Goal: Task Accomplishment & Management: Use online tool/utility

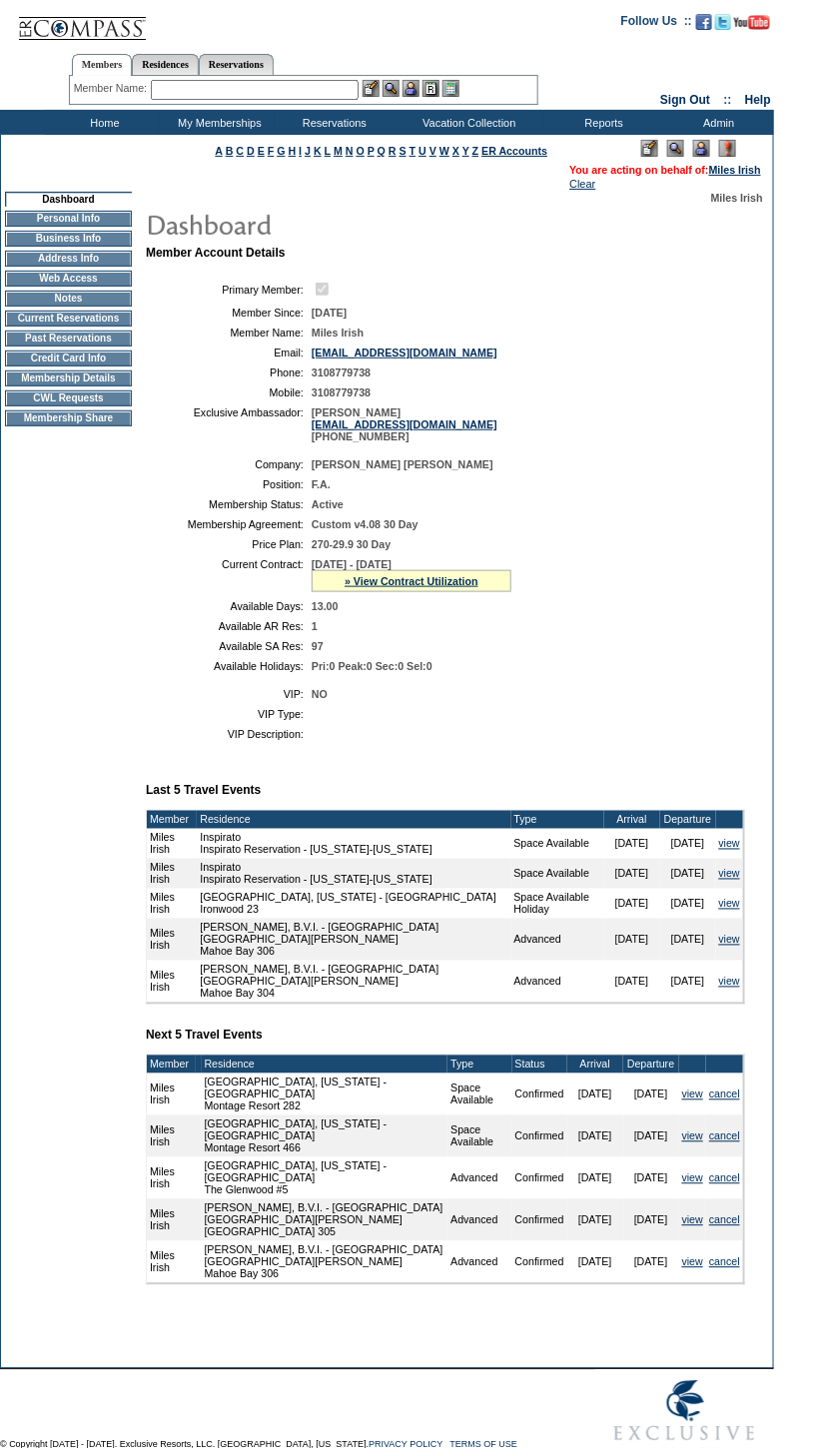
click at [105, 406] on td "CWL Requests" at bounding box center [68, 398] width 127 height 16
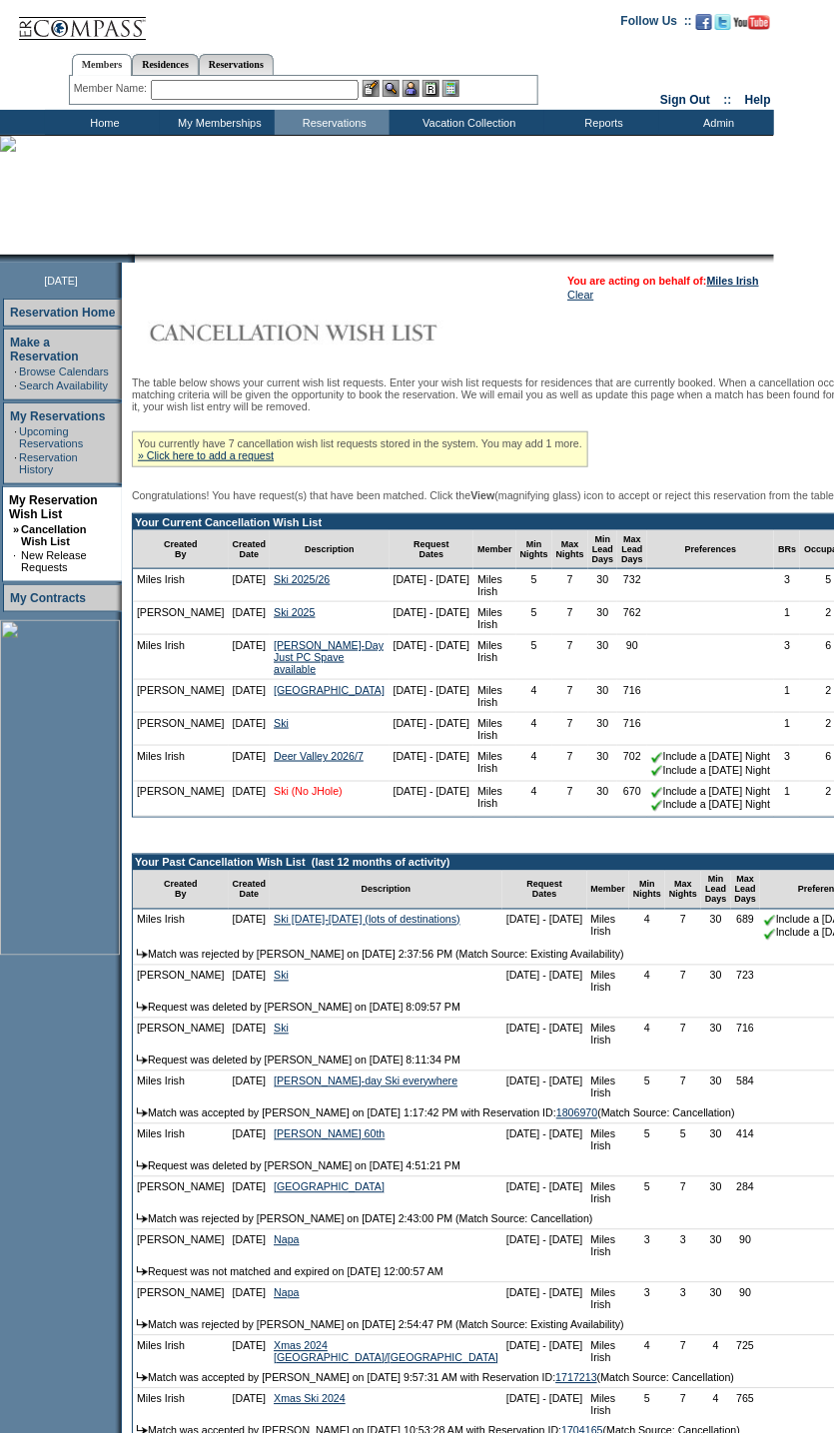
click at [274, 798] on link "Ski (No JHole)" at bounding box center [308, 792] width 69 height 12
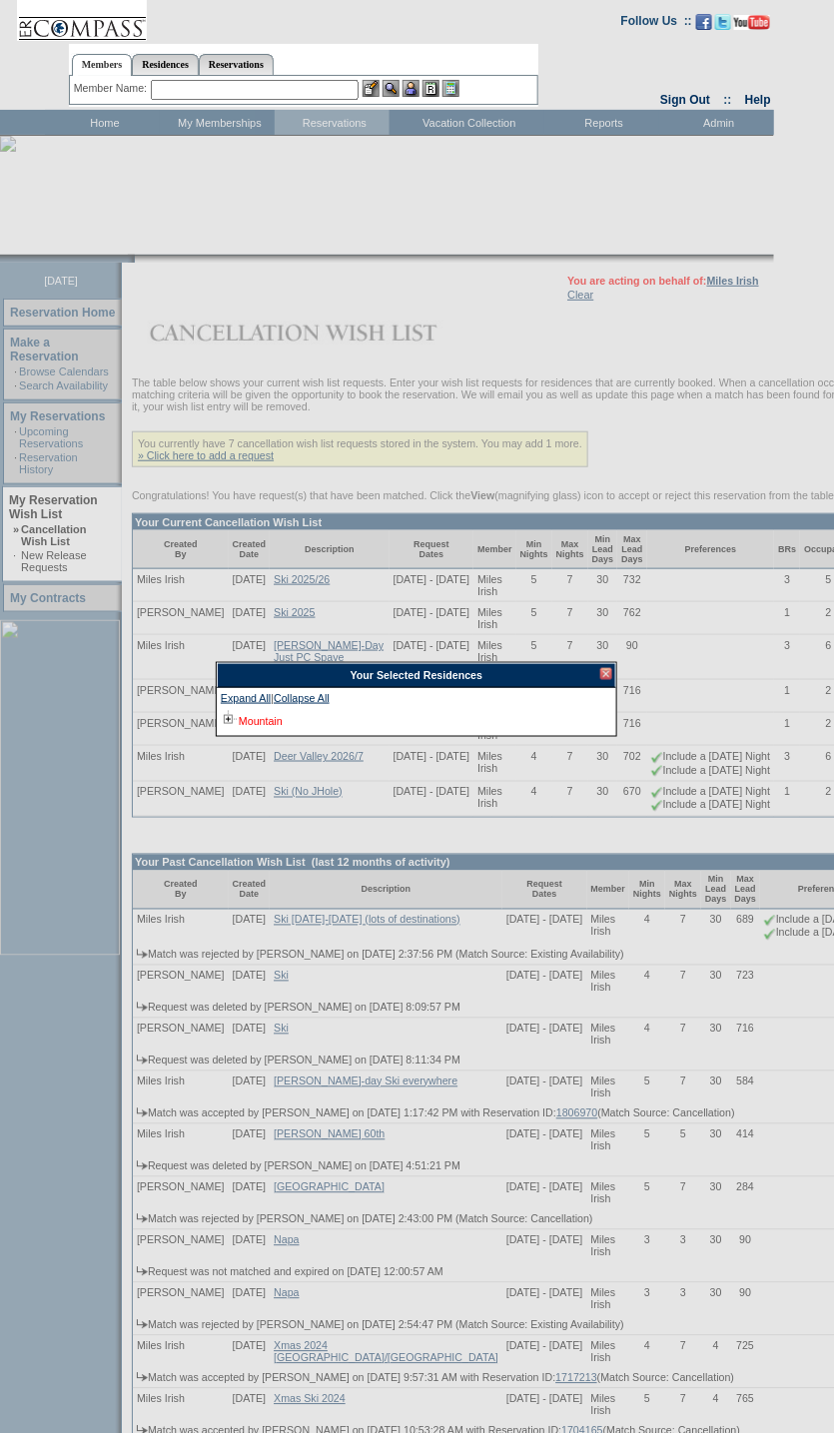
click at [272, 717] on link "Mountain" at bounding box center [261, 721] width 44 height 12
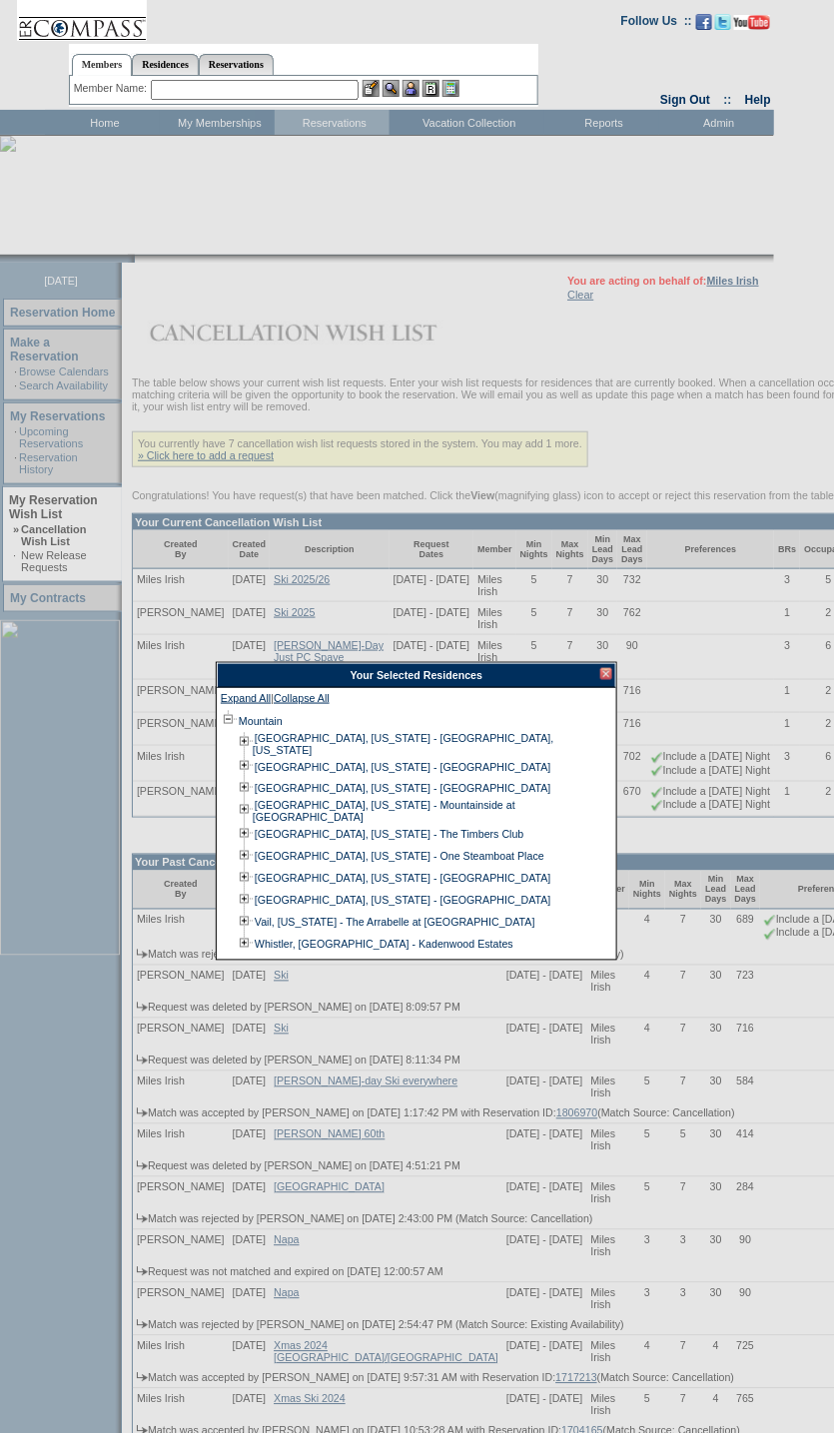
click at [603, 673] on div at bounding box center [606, 674] width 12 height 12
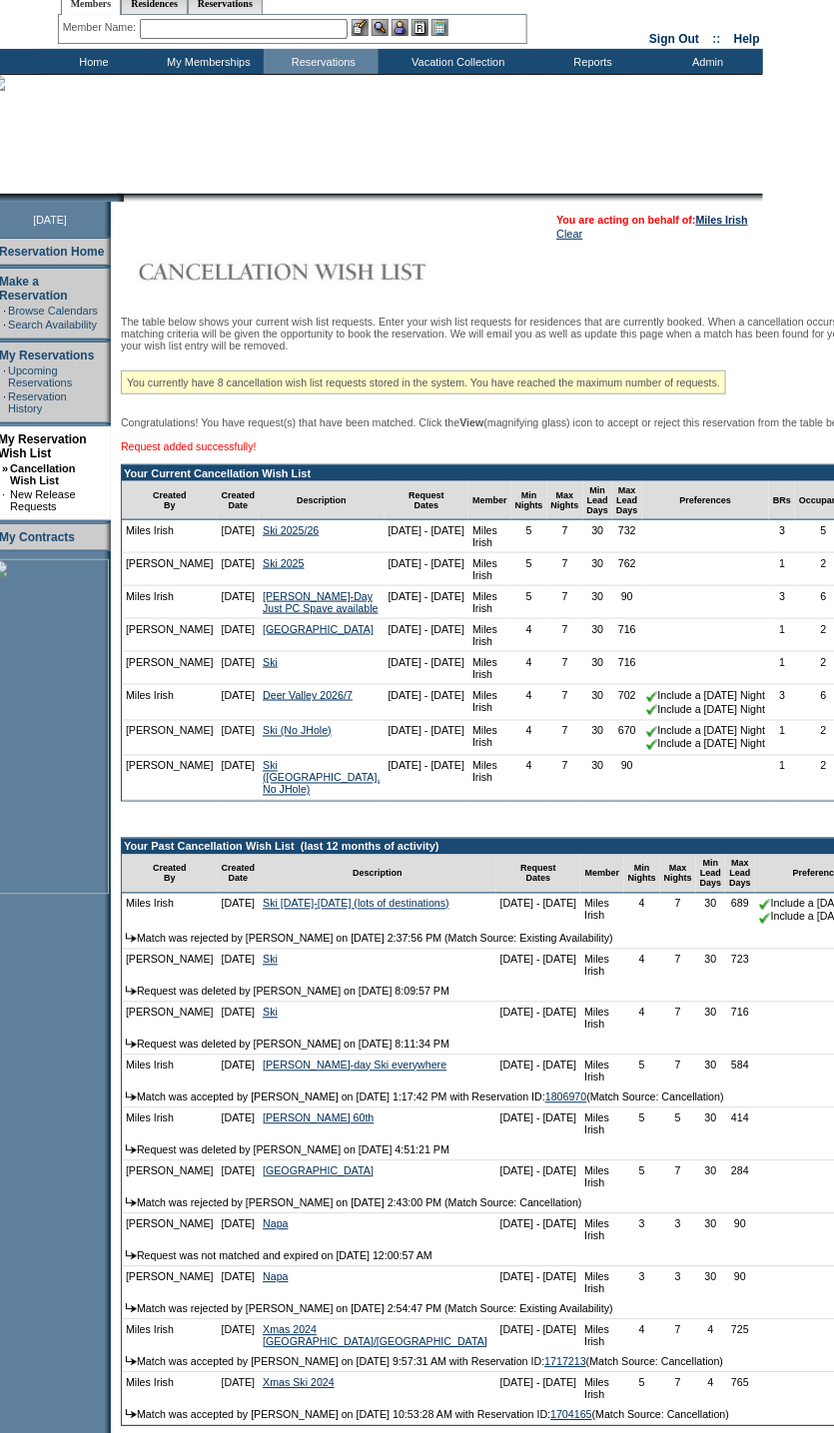
scroll to position [61, 0]
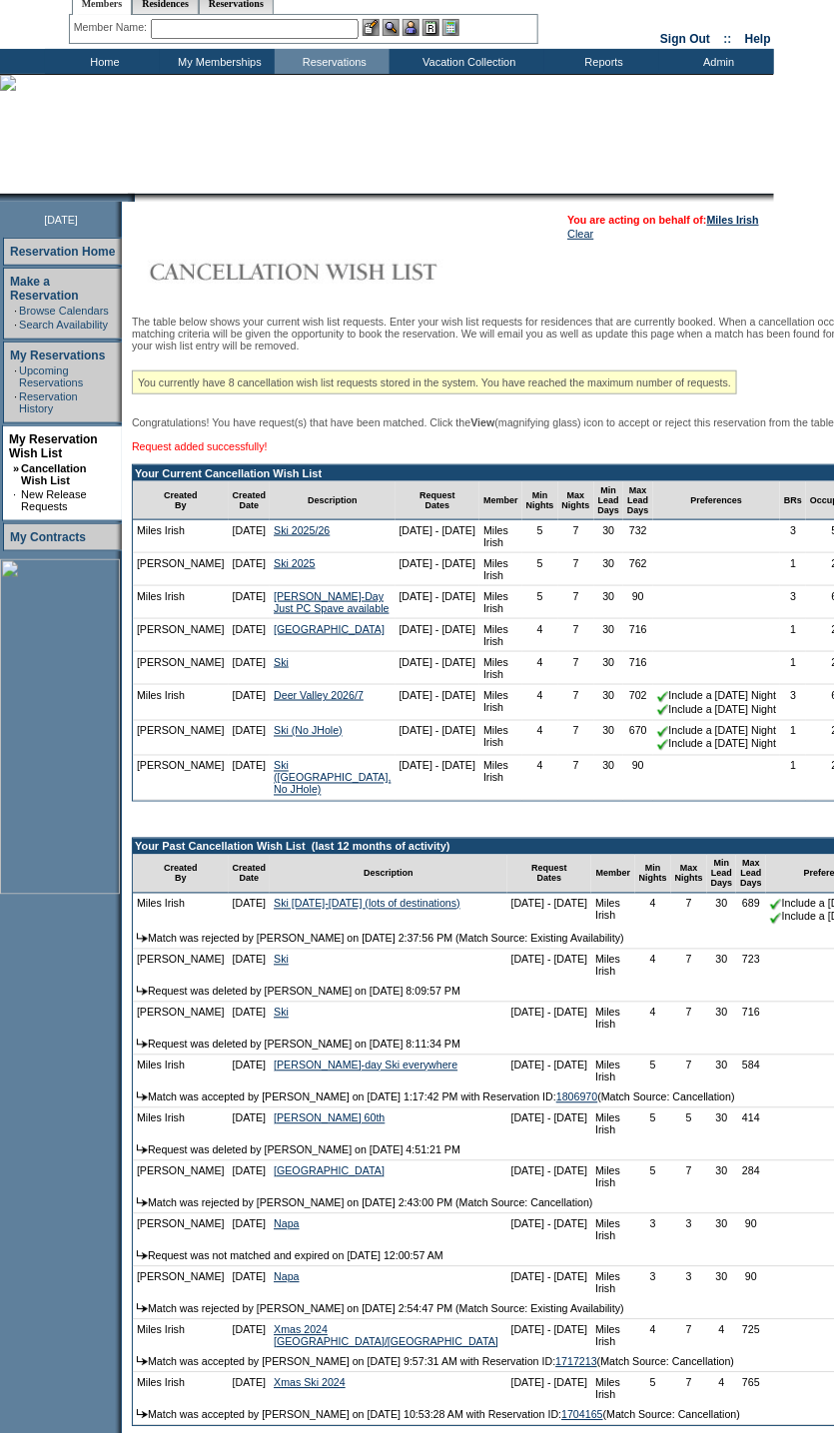
click at [129, 58] on td "Home" at bounding box center [102, 61] width 115 height 25
